Goal: Task Accomplishment & Management: Use online tool/utility

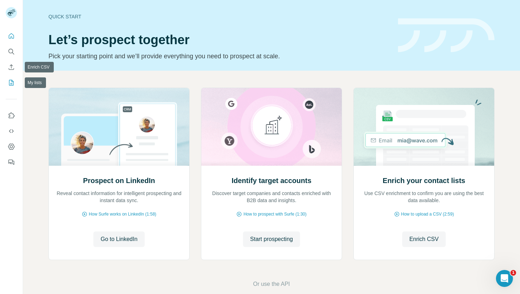
click at [13, 82] on icon "My lists" at bounding box center [11, 82] width 7 height 7
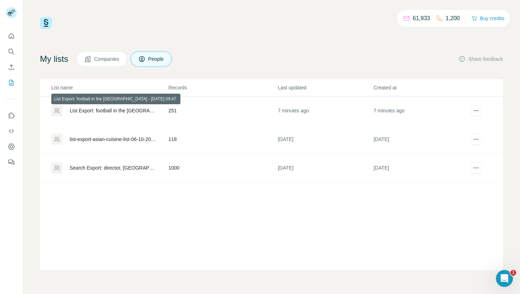
click at [124, 111] on div "List Export: football in the [GEOGRAPHIC_DATA] - [DATE] 09:47" at bounding box center [113, 110] width 87 height 7
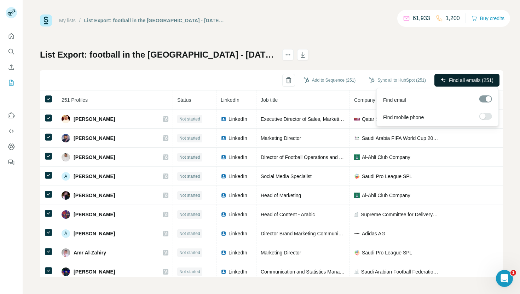
click at [467, 81] on span "Find all emails (251)" at bounding box center [471, 80] width 45 height 7
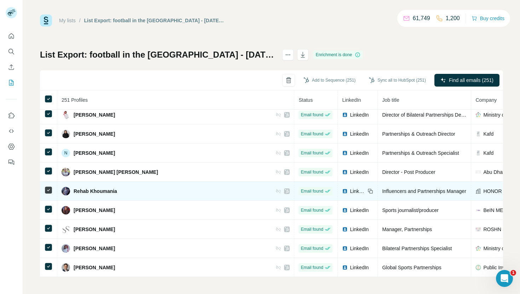
scroll to position [4624, 0]
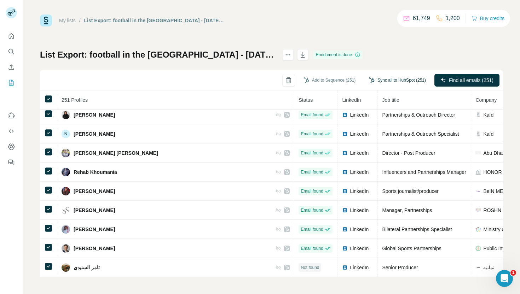
click at [380, 76] on button "Sync all to HubSpot (251)" at bounding box center [397, 80] width 67 height 11
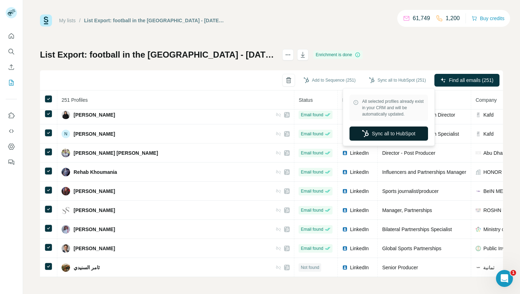
click at [394, 132] on button "Sync all to HubSpot" at bounding box center [388, 134] width 78 height 14
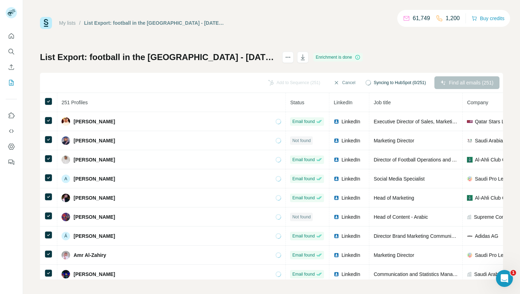
scroll to position [2, 0]
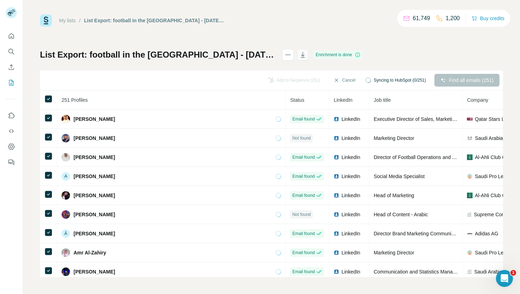
click at [303, 58] on button "button" at bounding box center [302, 54] width 11 height 11
click at [303, 56] on icon "button" at bounding box center [302, 54] width 7 height 7
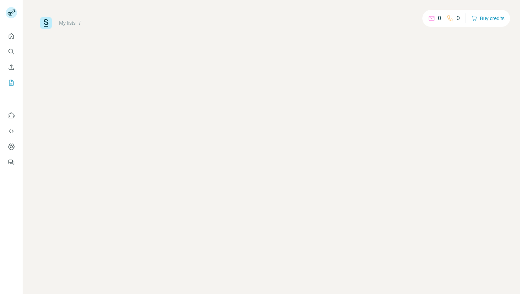
click at [67, 24] on link "My lists" at bounding box center [67, 23] width 17 height 6
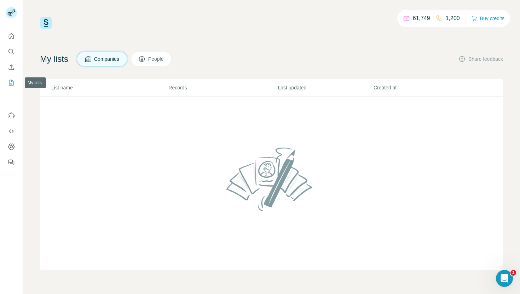
click at [13, 79] on icon "My lists" at bounding box center [11, 82] width 7 height 7
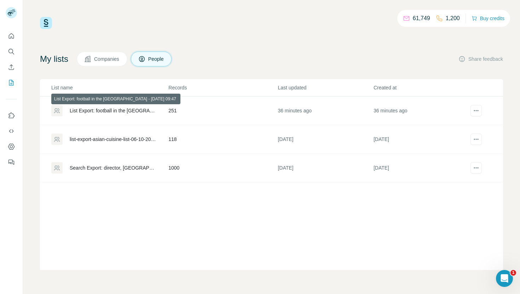
click at [141, 110] on div "List Export: football in the [GEOGRAPHIC_DATA] - [DATE] 09:47" at bounding box center [113, 110] width 87 height 7
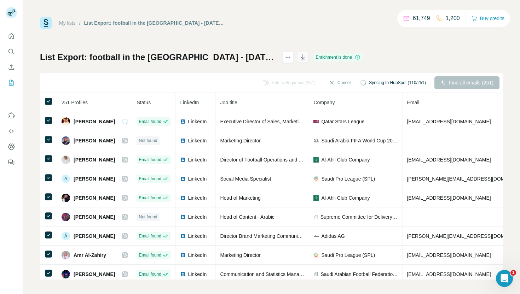
click at [305, 56] on icon "button" at bounding box center [302, 57] width 7 height 7
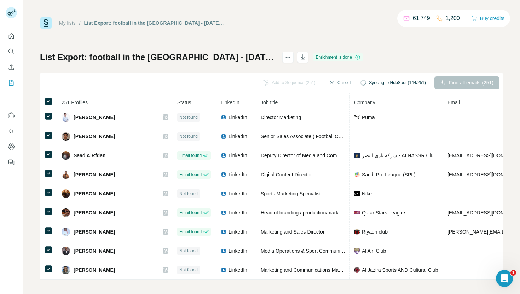
scroll to position [549, 0]
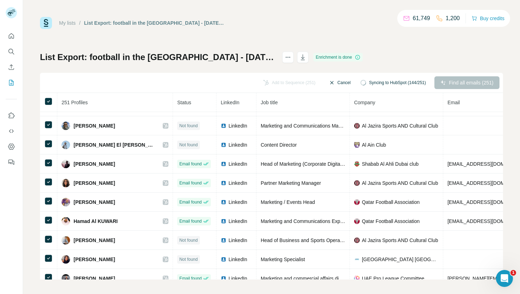
click at [339, 87] on button "Cancel" at bounding box center [339, 82] width 31 height 13
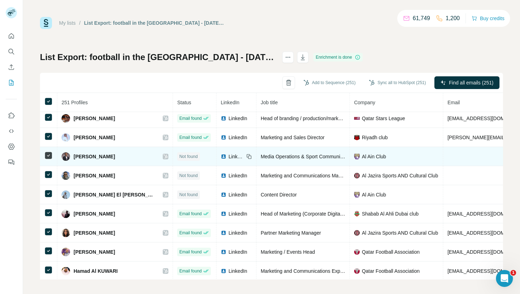
scroll to position [498, 0]
